Goal: Information Seeking & Learning: Learn about a topic

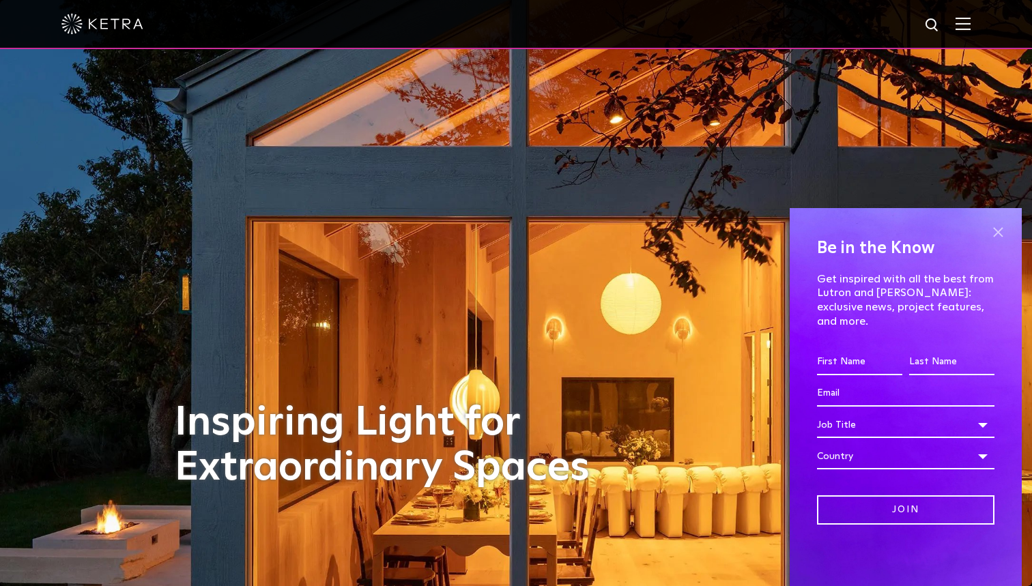
click at [996, 242] on span at bounding box center [997, 232] width 20 height 20
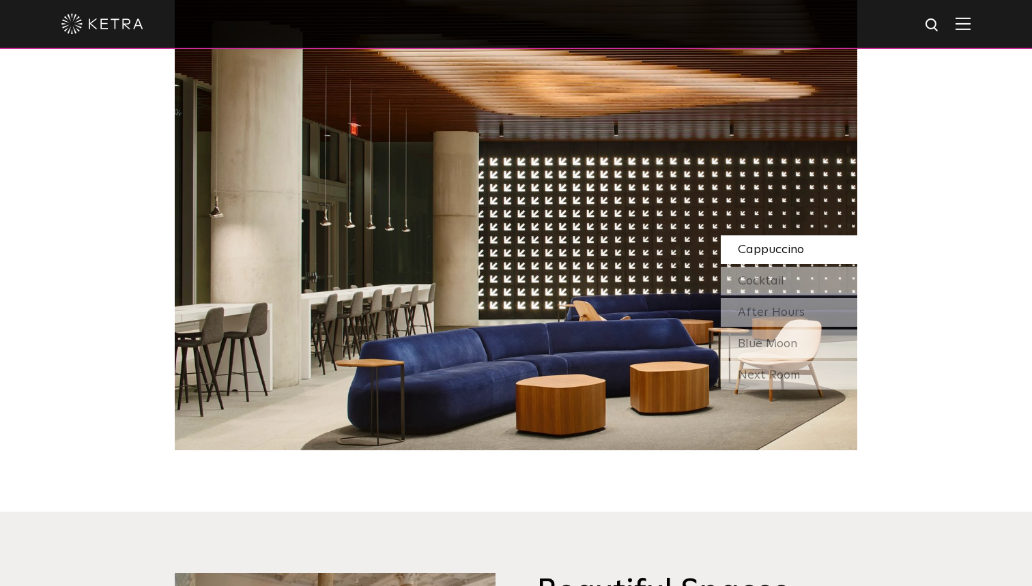
scroll to position [1290, 0]
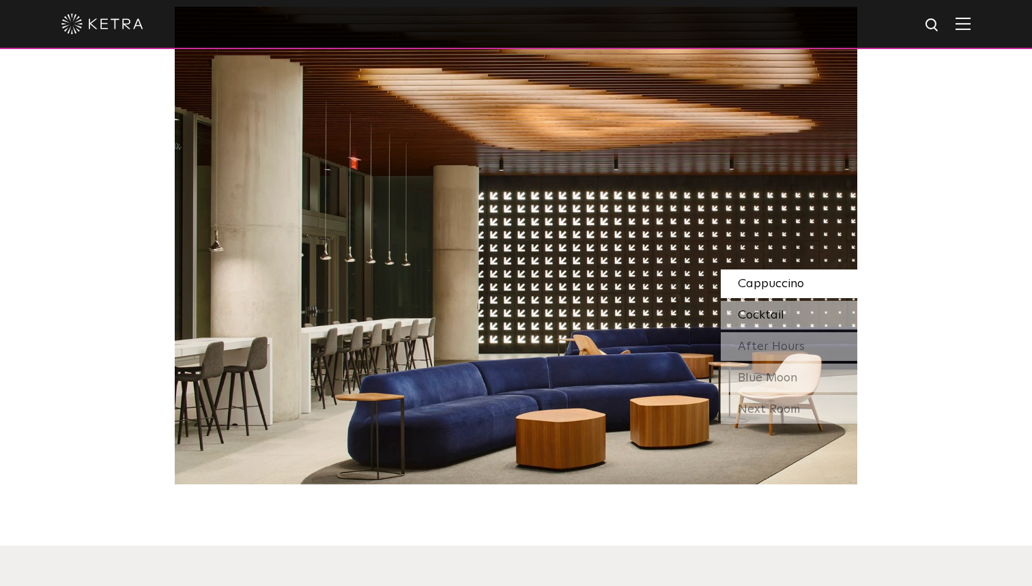
click at [758, 309] on span "Cocktail" at bounding box center [761, 315] width 46 height 12
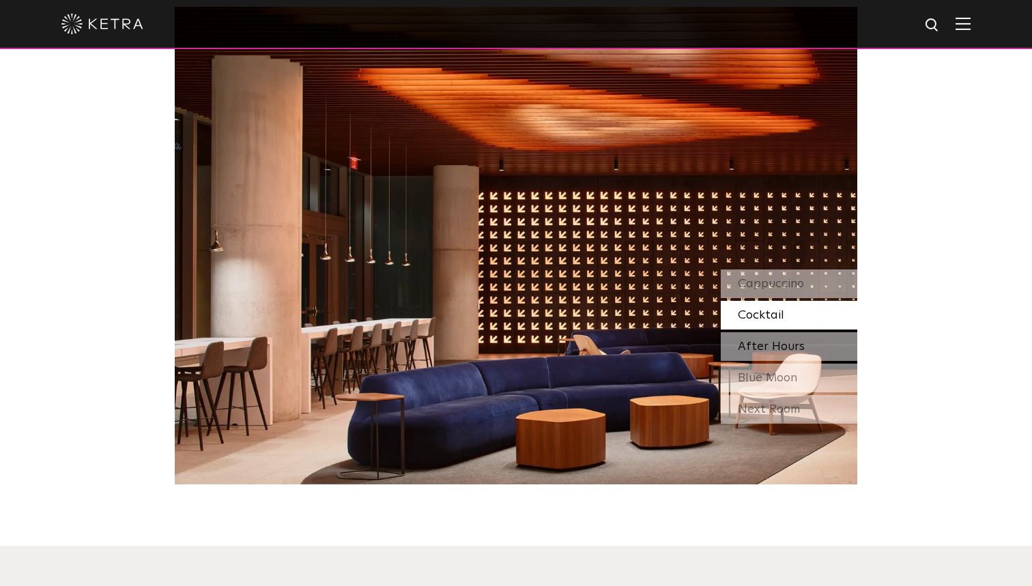
click at [759, 340] on span "After Hours" at bounding box center [771, 346] width 67 height 12
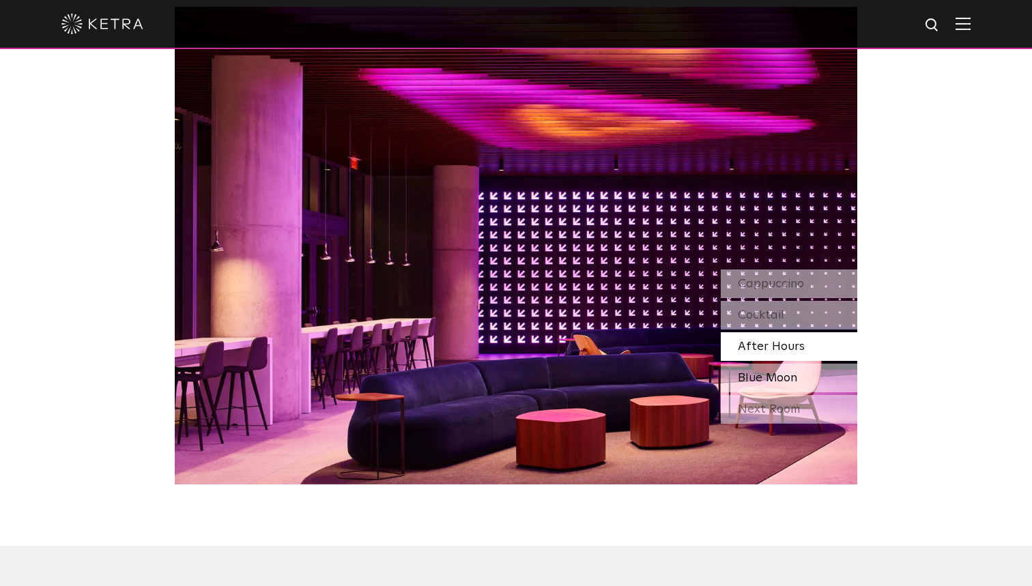
click at [754, 372] on span "Blue Moon" at bounding box center [767, 378] width 59 height 12
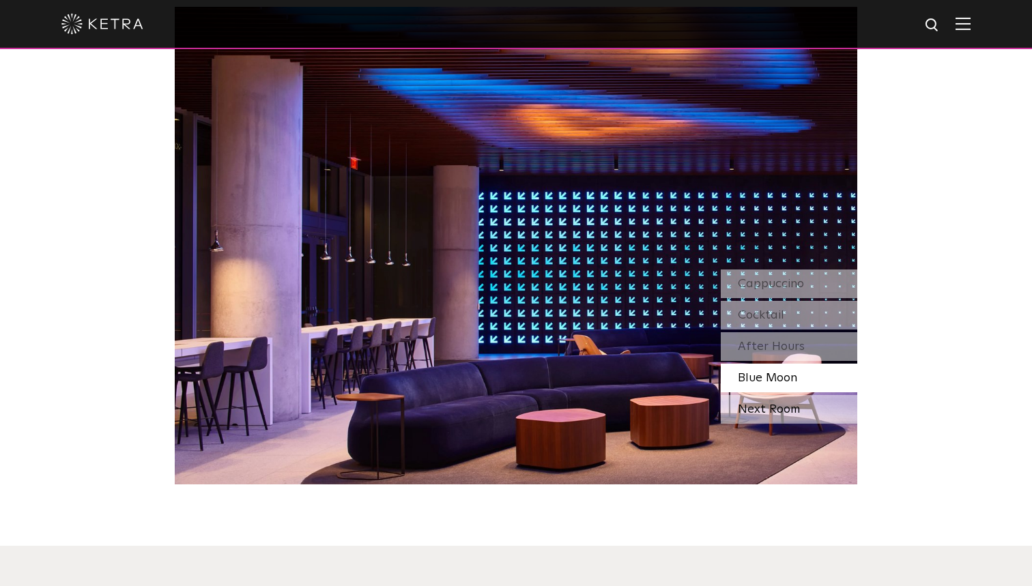
click at [752, 395] on div "Next Room" at bounding box center [789, 409] width 136 height 29
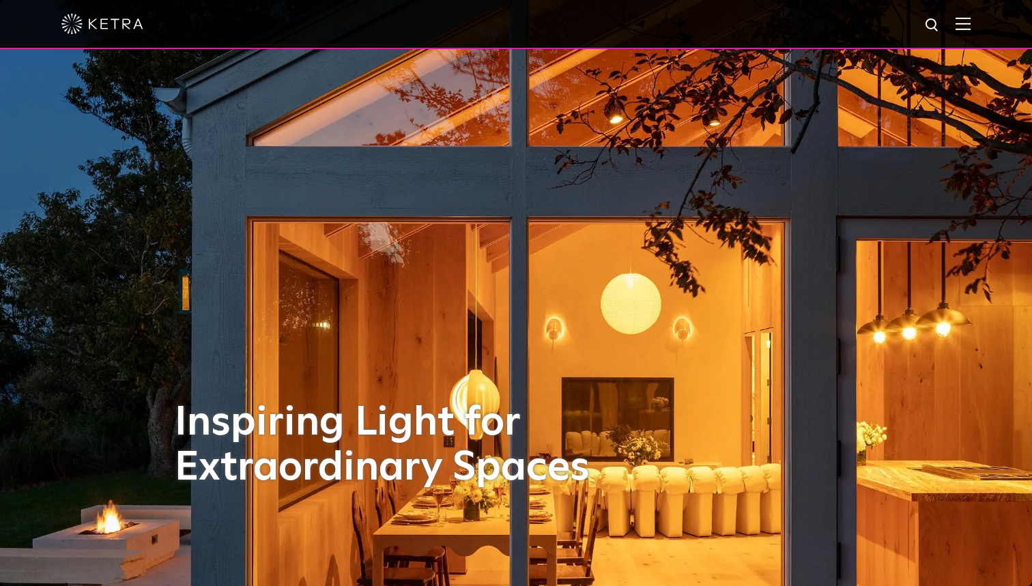
scroll to position [0, 0]
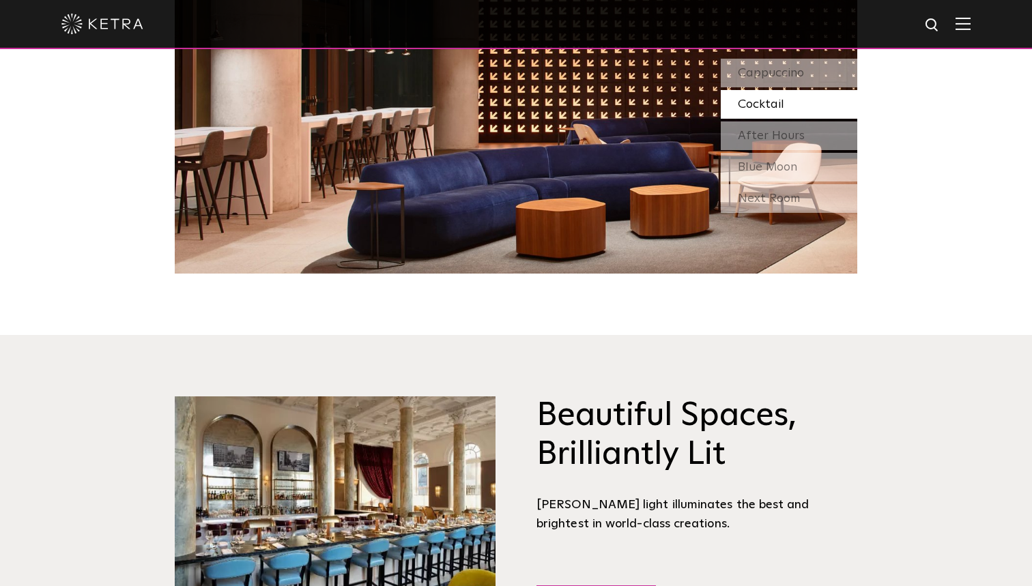
scroll to position [1307, 0]
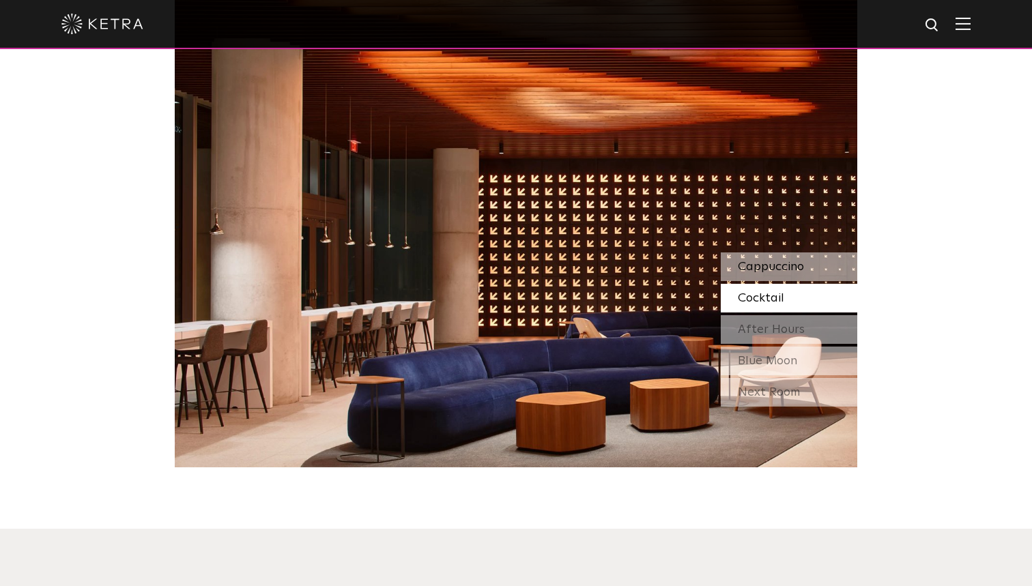
click at [754, 261] on span "Cappuccino" at bounding box center [771, 267] width 66 height 12
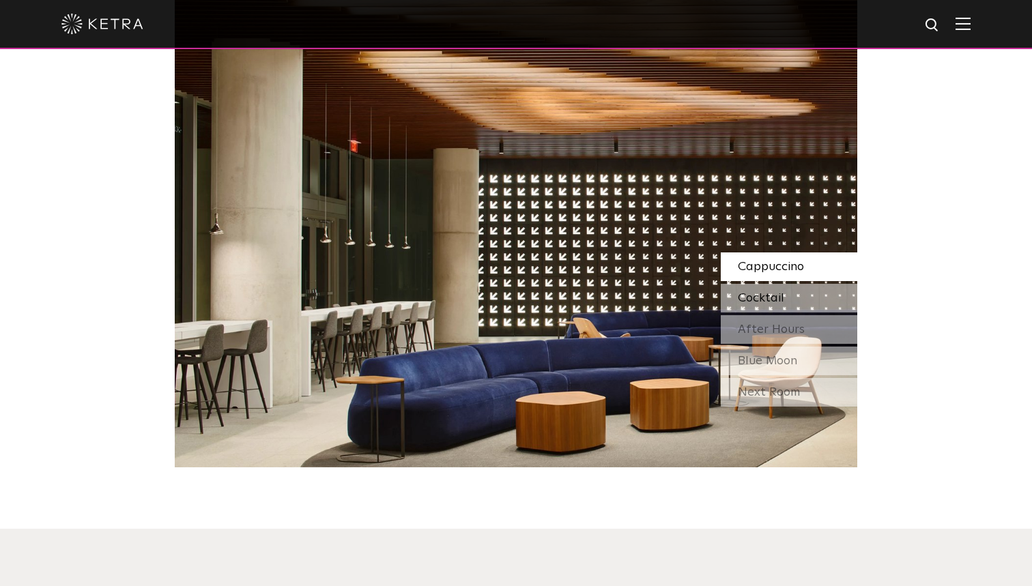
click at [755, 292] on span "Cocktail" at bounding box center [761, 298] width 46 height 12
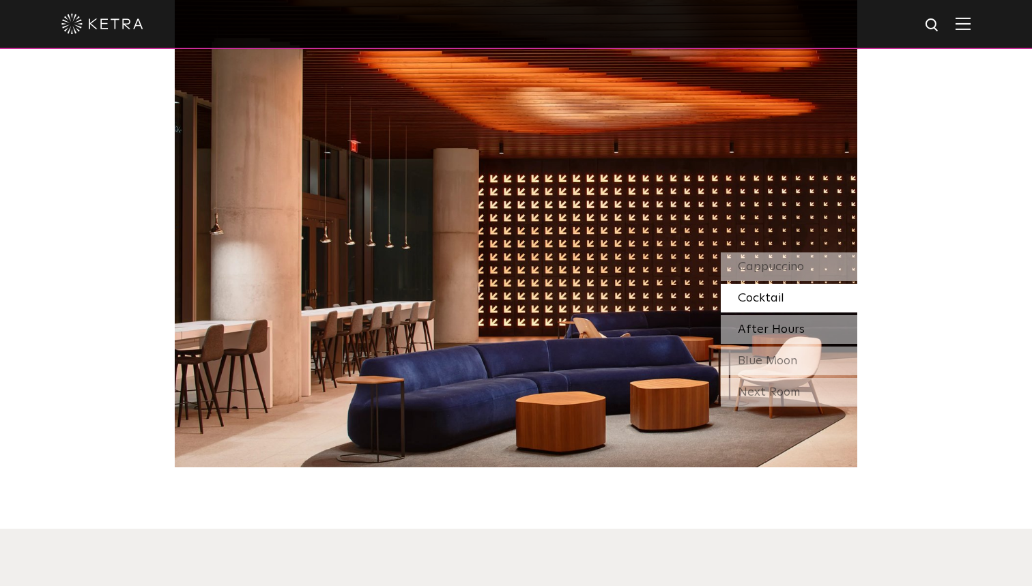
click at [757, 323] on span "After Hours" at bounding box center [771, 329] width 67 height 12
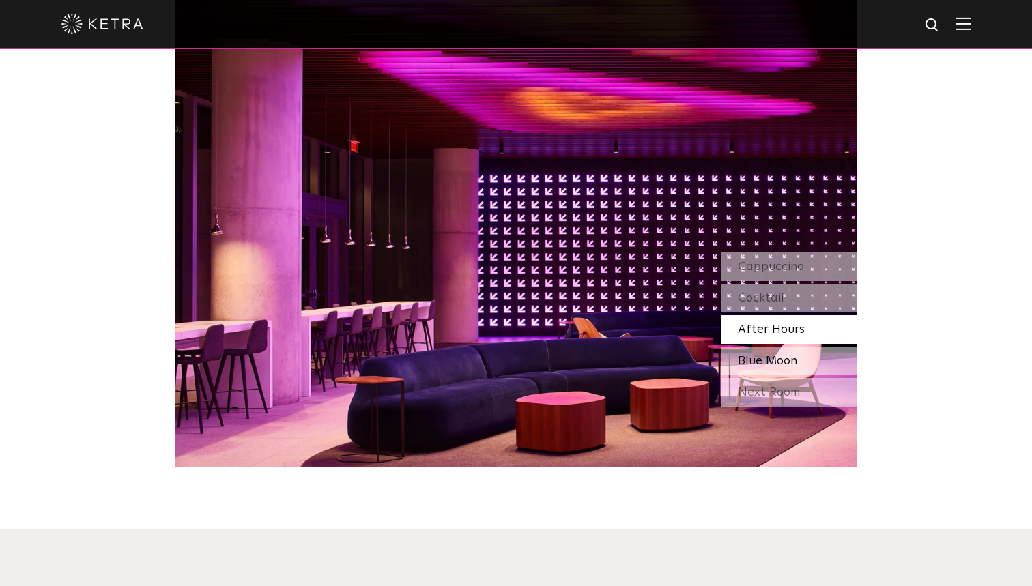
click at [764, 347] on div "Blue Moon" at bounding box center [789, 361] width 136 height 29
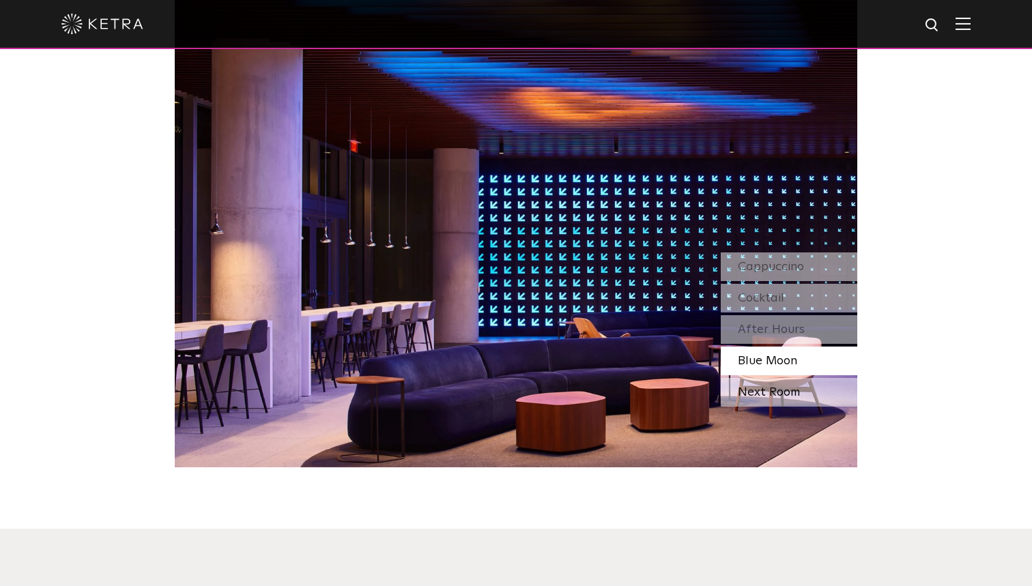
click at [769, 378] on div "Next Room" at bounding box center [789, 392] width 136 height 29
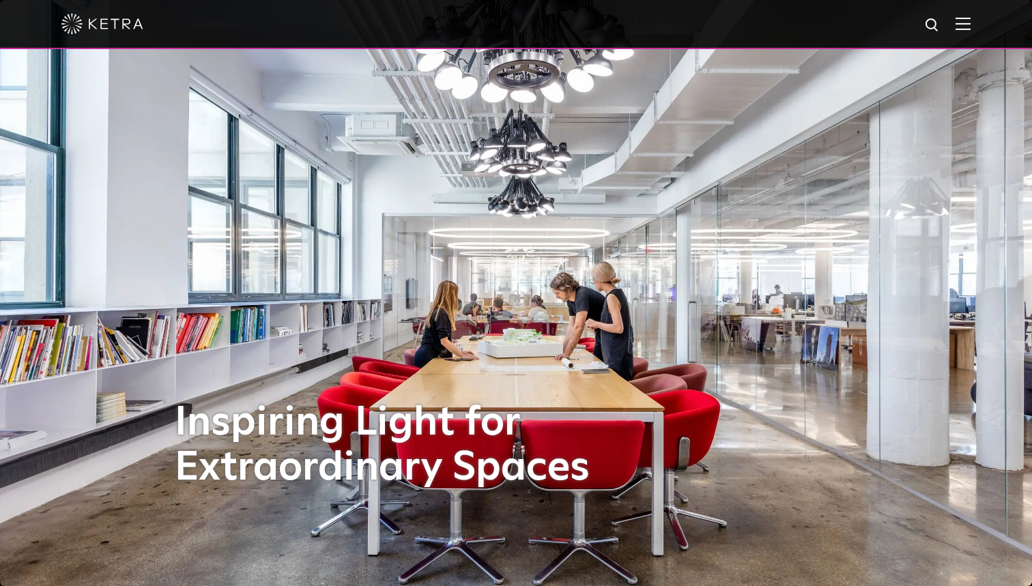
scroll to position [0, 0]
